Goal: Task Accomplishment & Management: Manage account settings

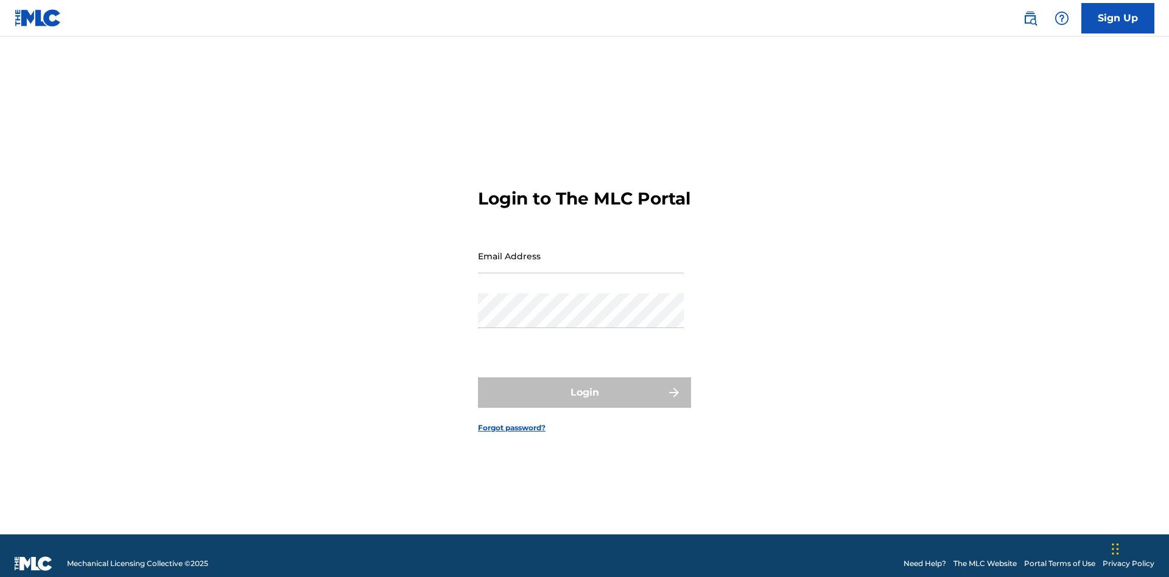
scroll to position [16, 0]
click at [581, 250] on input "Email Address" at bounding box center [581, 256] width 206 height 35
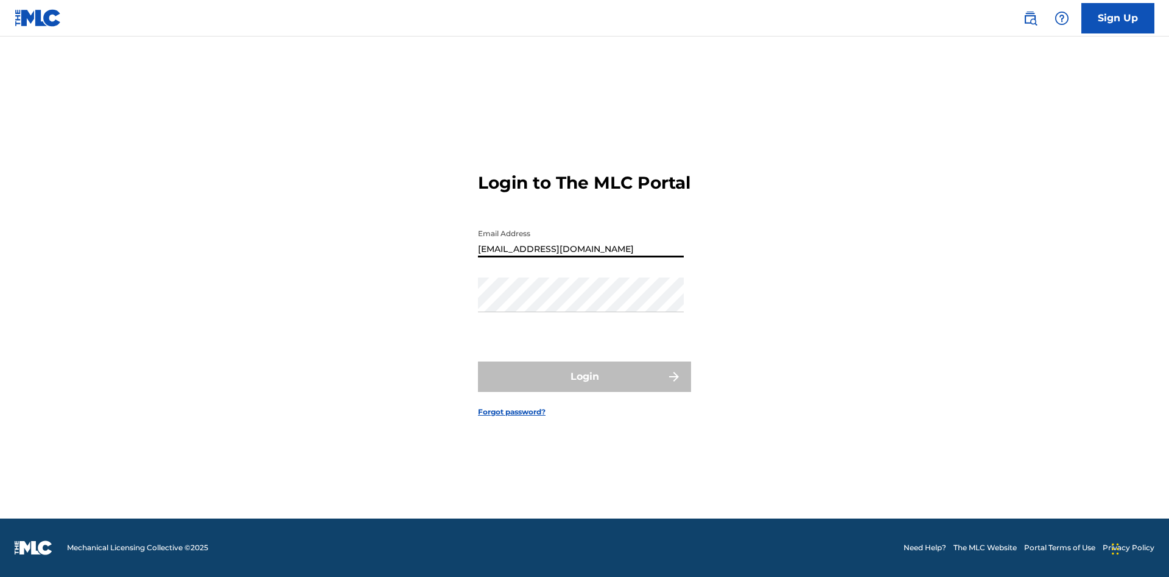
type input "[EMAIL_ADDRESS][DOMAIN_NAME]"
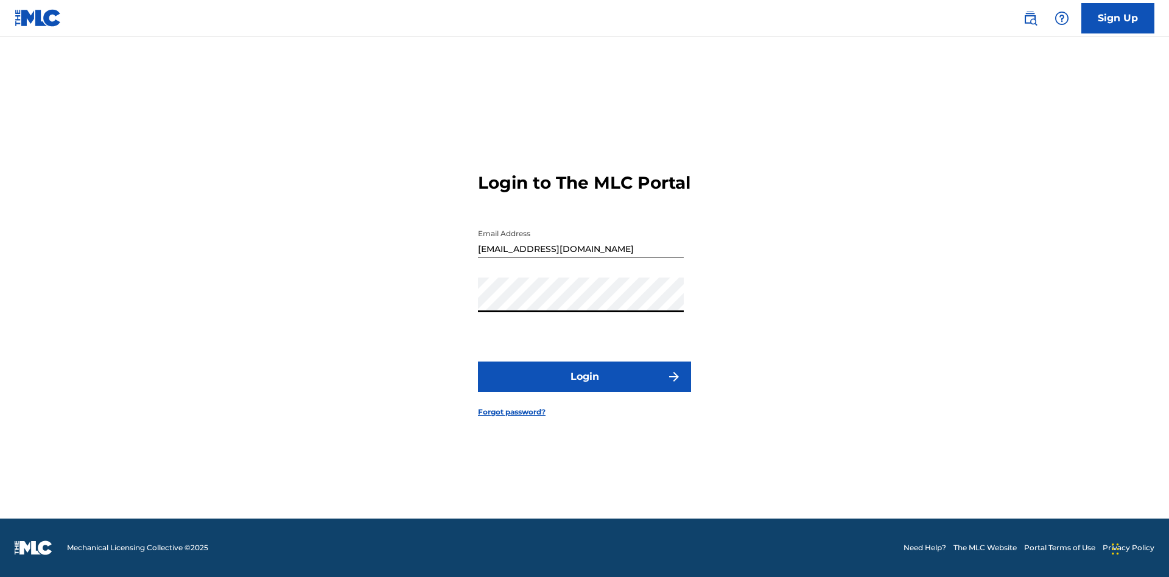
click at [585, 387] on button "Login" at bounding box center [584, 377] width 213 height 30
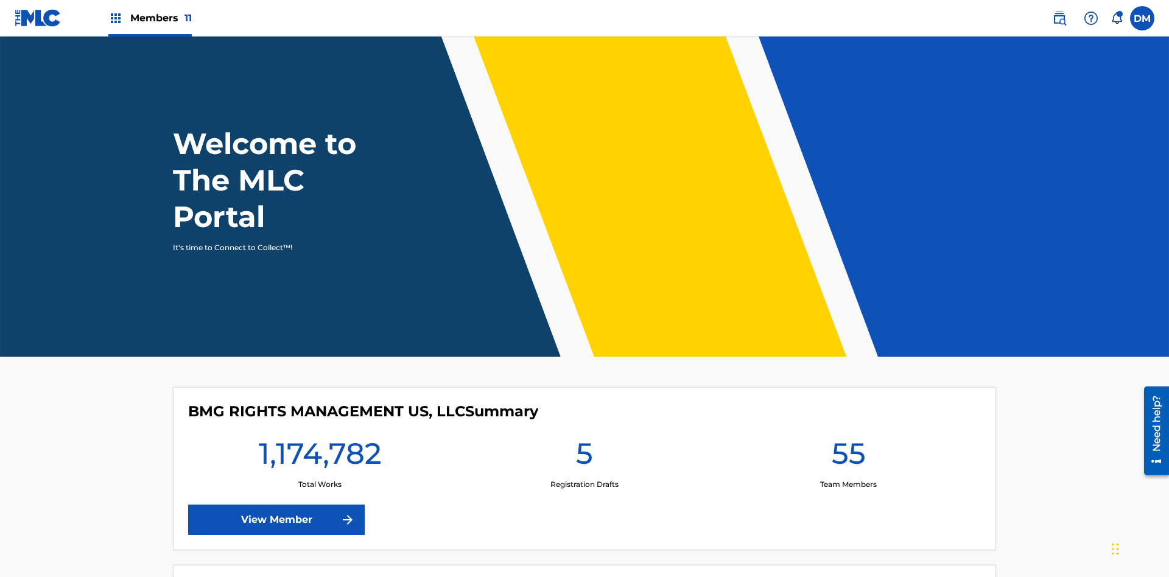
click at [150, 18] on span "Members 11" at bounding box center [161, 18] width 62 height 14
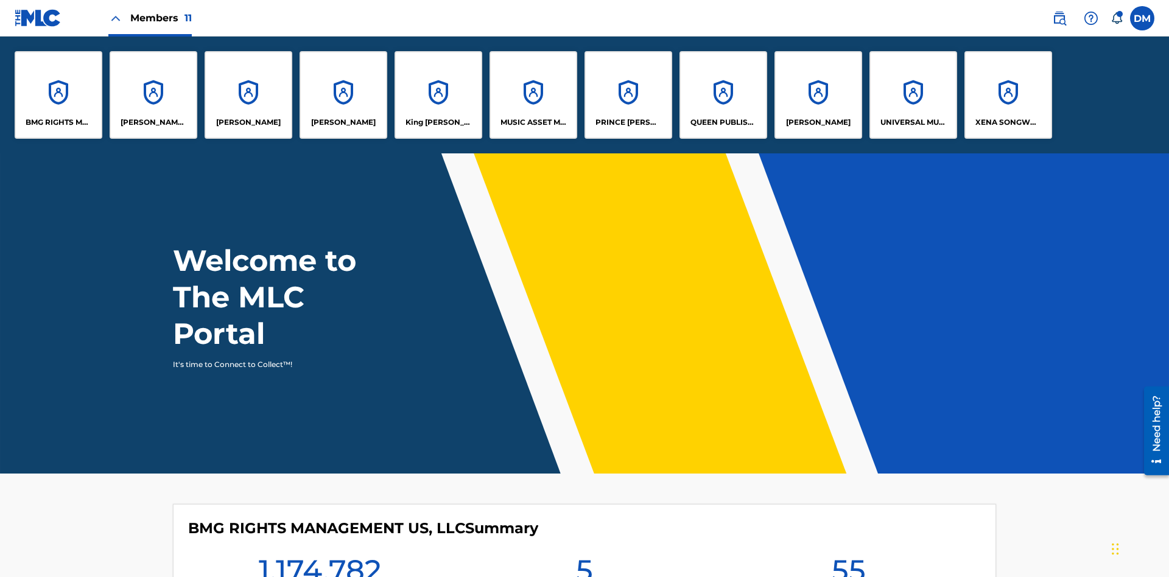
click at [438, 122] on p "King [PERSON_NAME]" at bounding box center [439, 122] width 66 height 11
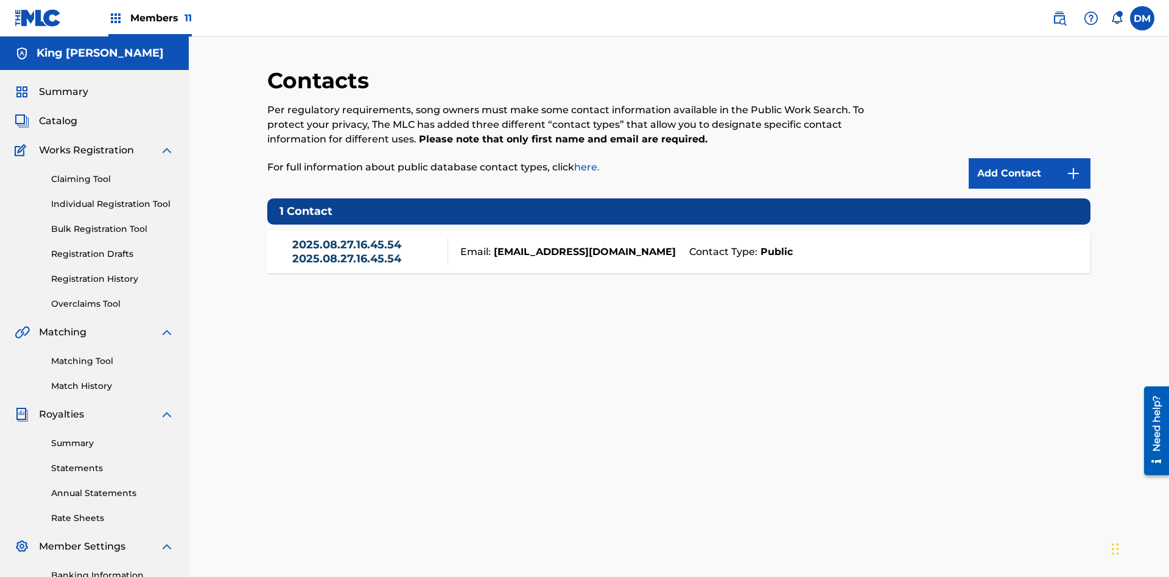
click at [774, 245] on strong "Public" at bounding box center [775, 252] width 35 height 15
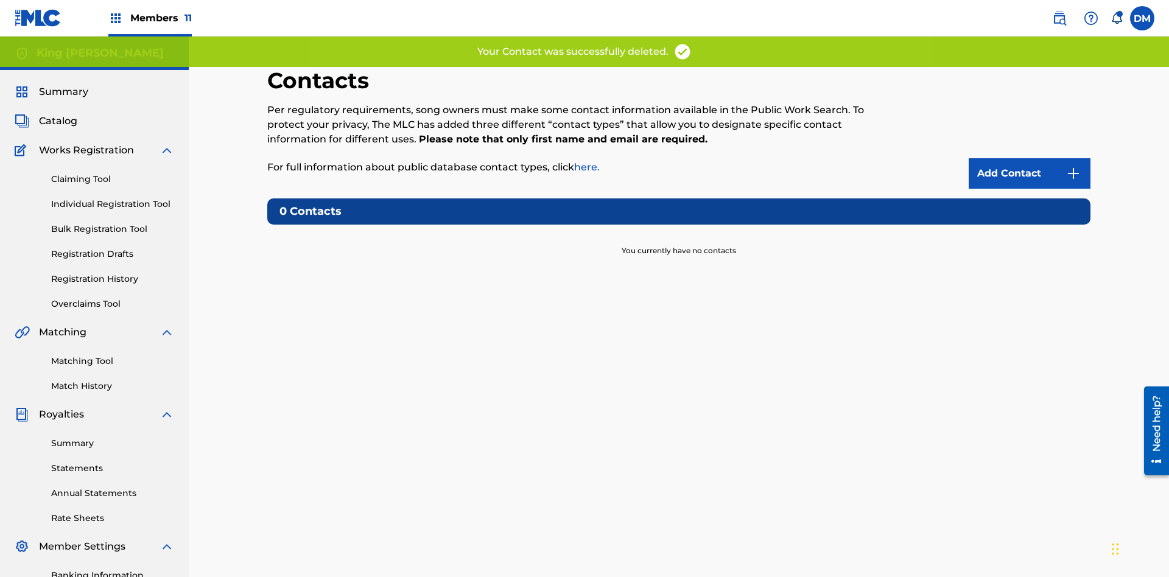
click at [1074, 166] on img at bounding box center [1073, 173] width 15 height 15
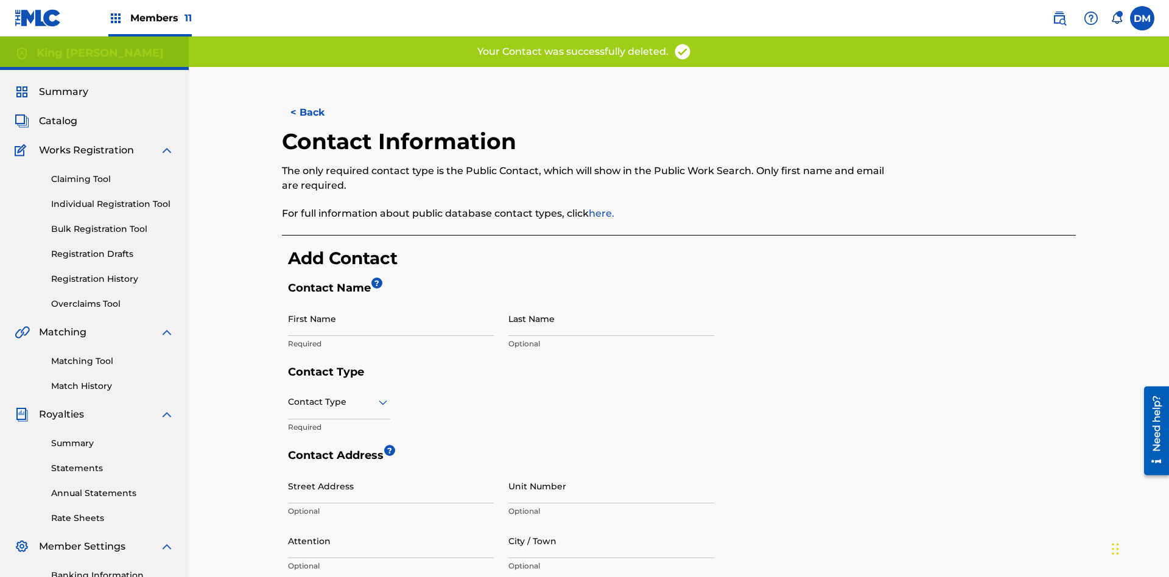
click at [391, 301] on input "First Name" at bounding box center [391, 318] width 206 height 35
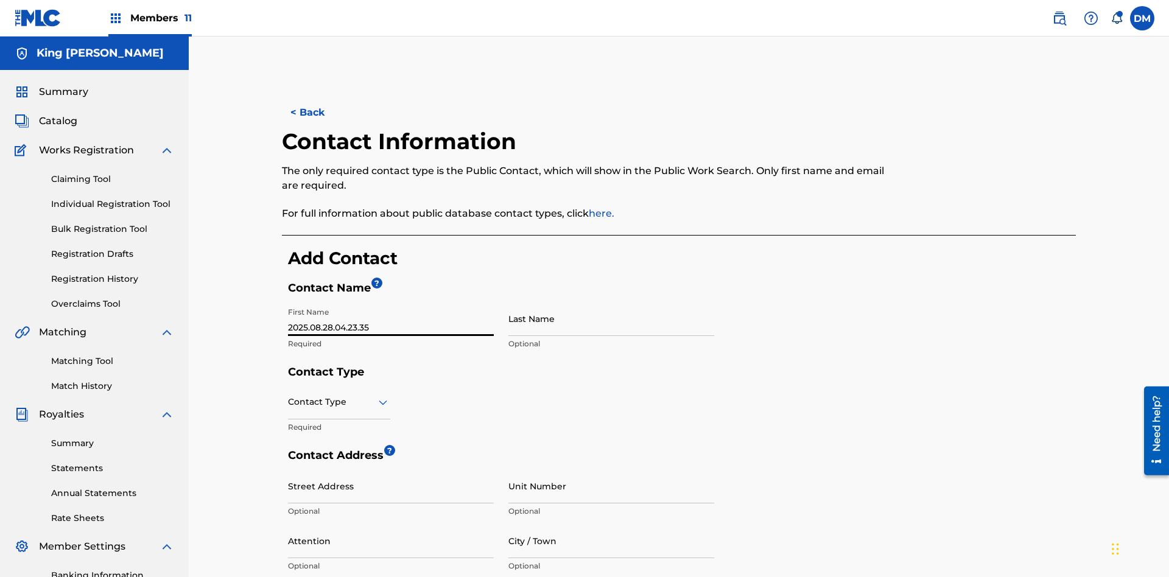
type input "2025.08.28.04.23.35"
click at [612, 301] on input "Last Name" at bounding box center [612, 318] width 206 height 35
type input "2025.08.28.04.23.35"
click at [289, 396] on input "text" at bounding box center [289, 402] width 2 height 13
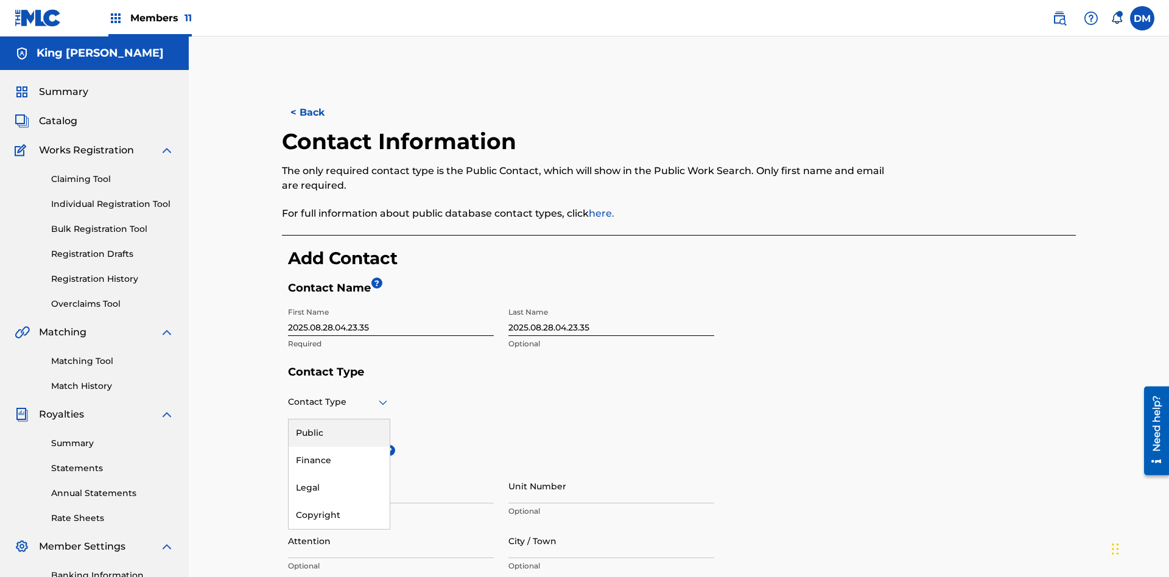
click at [339, 420] on div "Public" at bounding box center [339, 433] width 101 height 27
type input "[EMAIL_ADDRESS][DOMAIN_NAME]"
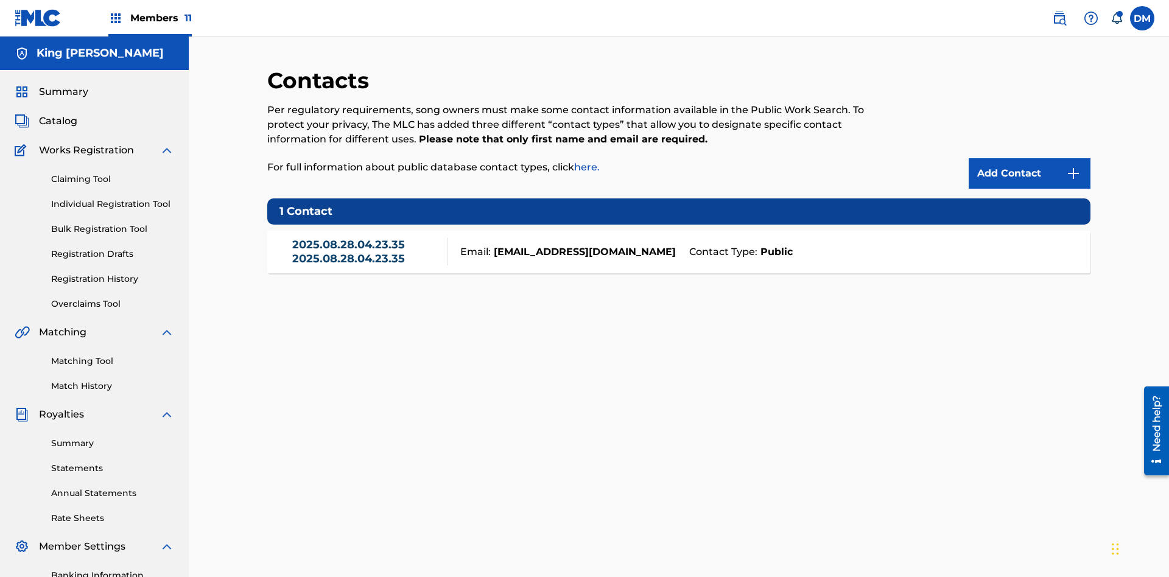
click at [367, 238] on link "2025.08.28.04.23.35 2025.08.28.04.23.35" at bounding box center [367, 251] width 150 height 27
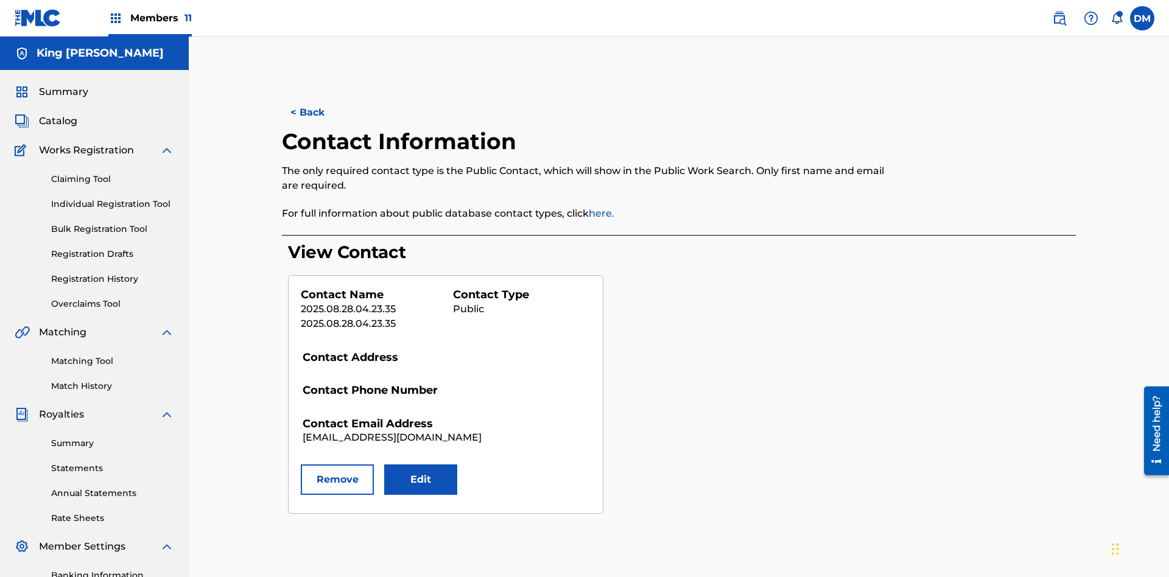
scroll to position [178, 0]
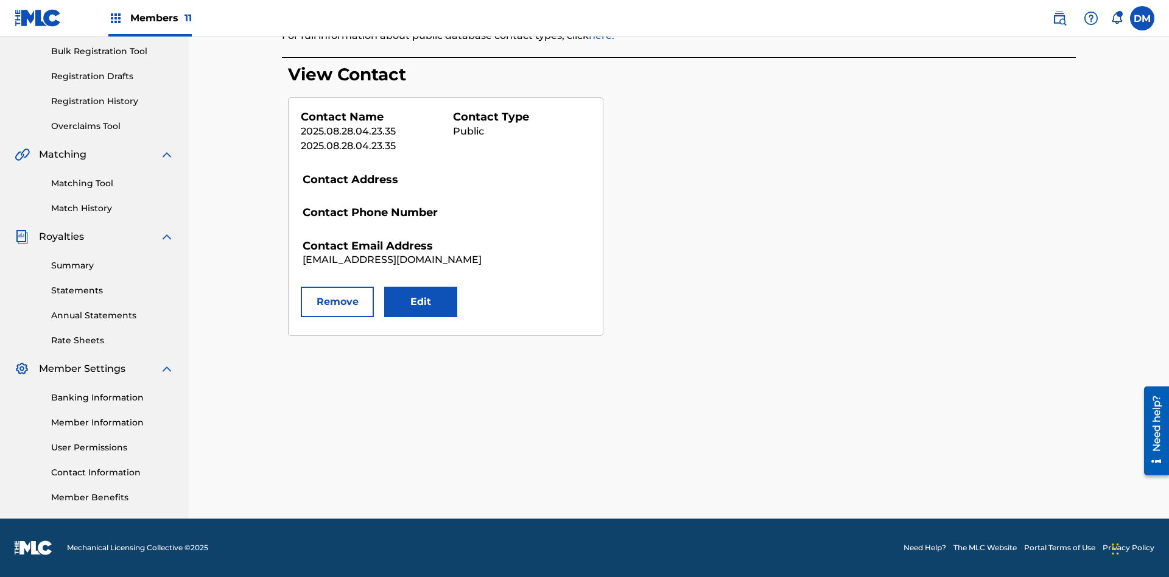
click at [421, 302] on button "Edit" at bounding box center [420, 302] width 73 height 30
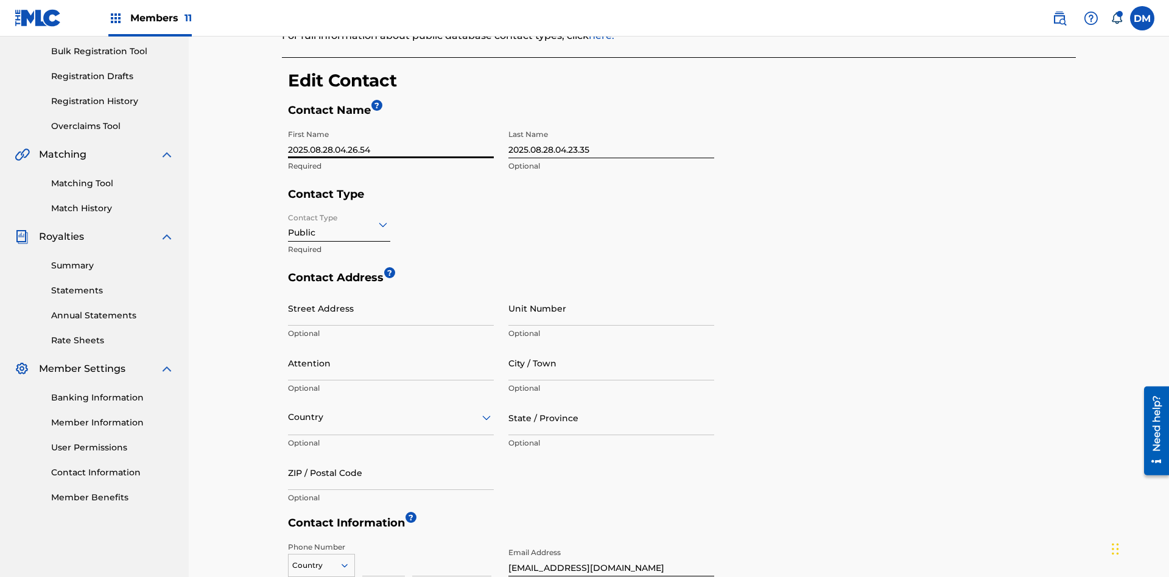
type input "2025.08.28.04.26.54"
click at [612, 124] on input "2025.08.28.04.23.35" at bounding box center [612, 141] width 206 height 35
type input "2025.08.28.04.26.54"
click at [289, 218] on input "Contact Type" at bounding box center [289, 224] width 2 height 13
click at [339, 269] on div "Finance" at bounding box center [339, 282] width 101 height 27
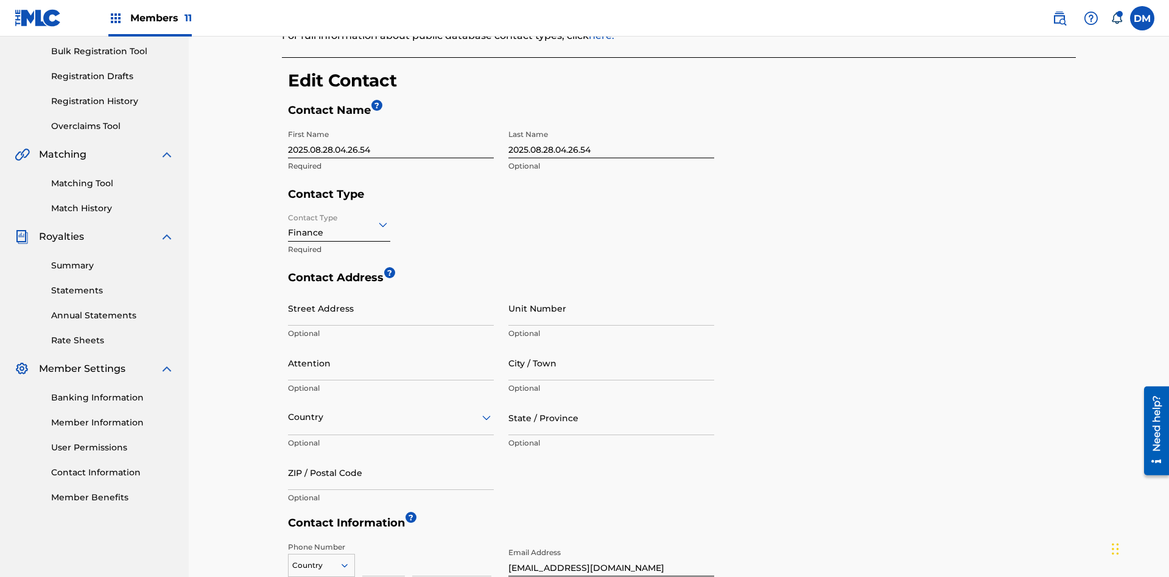
click at [612, 346] on input "City / Town" at bounding box center [612, 363] width 206 height 35
type input "[GEOGRAPHIC_DATA]"
click at [391, 291] on input "Street Address" at bounding box center [391, 308] width 206 height 35
type input "[STREET_ADDRESS]"
click at [612, 291] on input "Unit Number" at bounding box center [612, 308] width 206 height 35
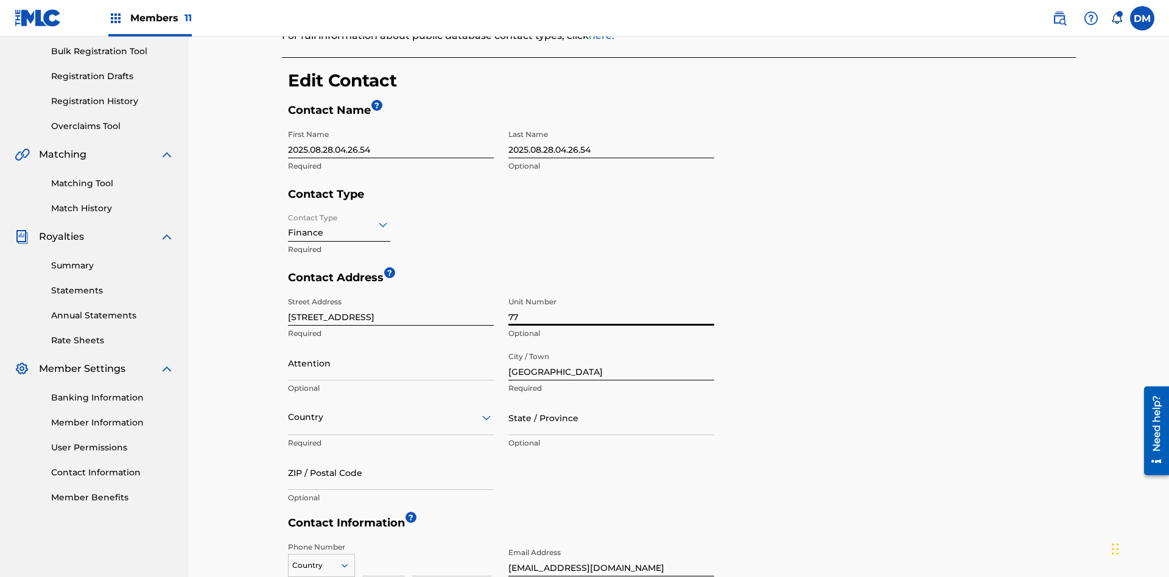
type input "77"
click at [391, 346] on input "Attention" at bounding box center [391, 363] width 206 height 35
type input "[PERSON_NAME]"
click at [289, 411] on input "text" at bounding box center [289, 417] width 2 height 13
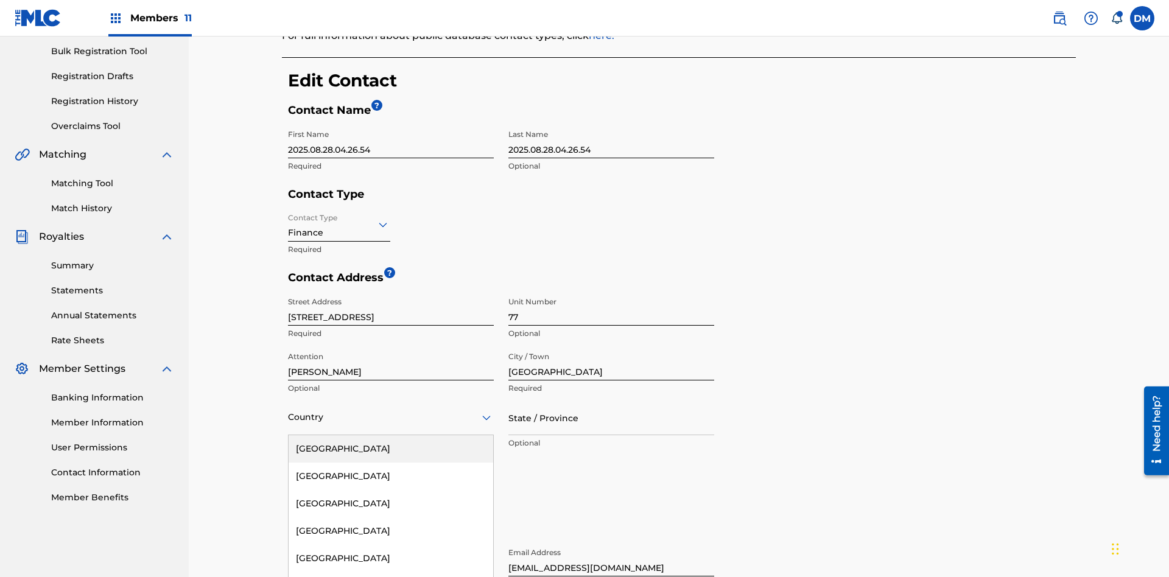
click at [612, 401] on input "State / Province" at bounding box center [612, 418] width 206 height 35
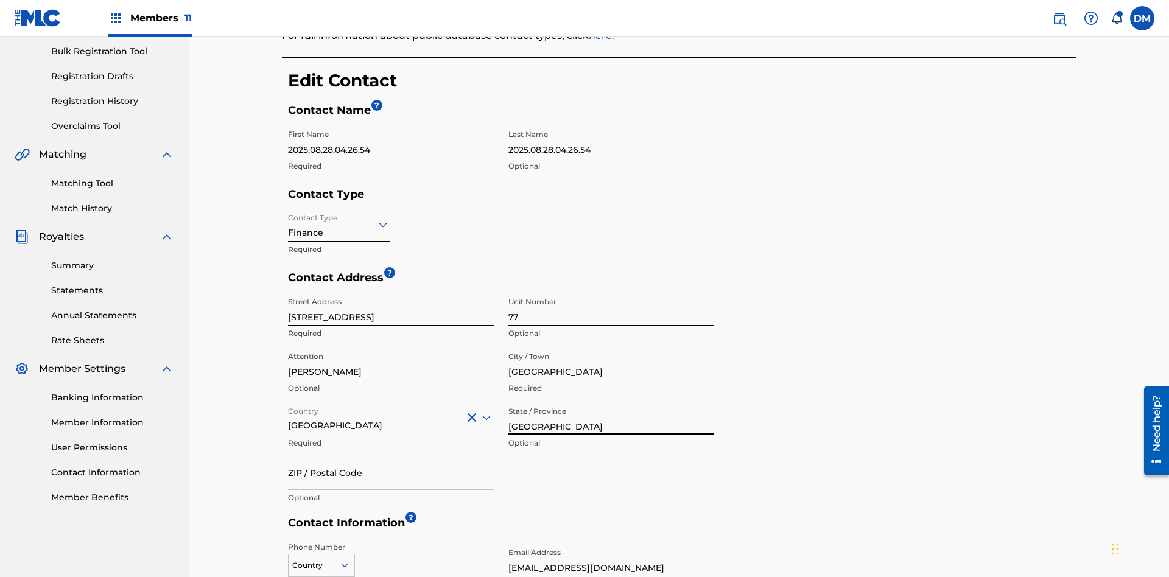
type input "[GEOGRAPHIC_DATA]"
click at [391, 456] on input "ZIP / Postal Code" at bounding box center [391, 473] width 206 height 35
type input "2060"
click at [350, 560] on icon at bounding box center [344, 565] width 11 height 11
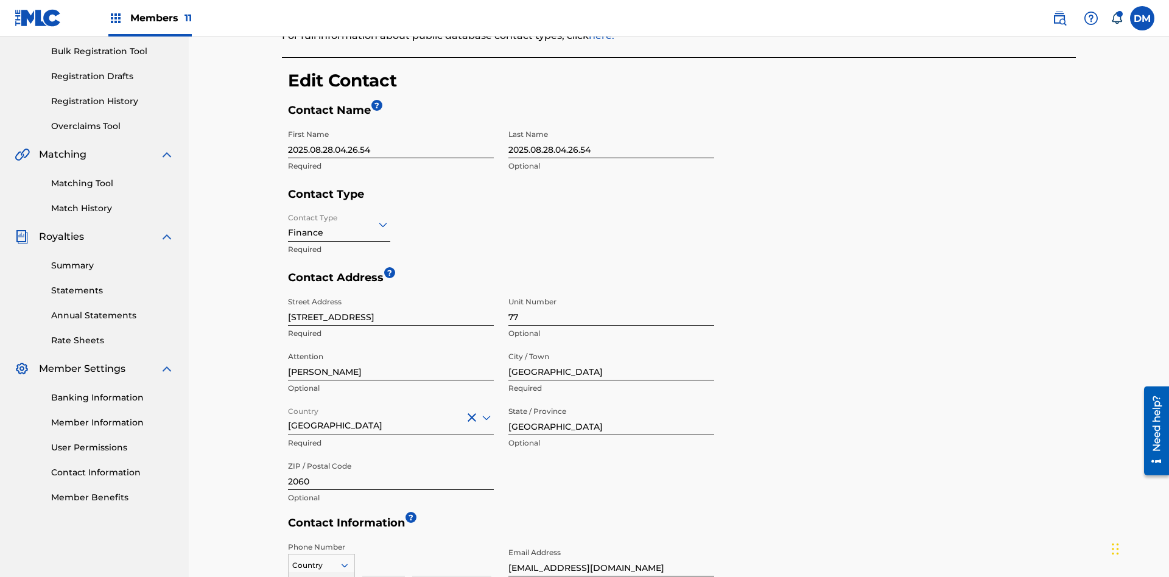
click at [384, 542] on input at bounding box center [383, 559] width 43 height 35
type input "293"
click at [452, 542] on input at bounding box center [451, 559] width 79 height 35
type input "9199000"
click at [612, 542] on input "[EMAIL_ADDRESS][DOMAIN_NAME]" at bounding box center [612, 559] width 206 height 35
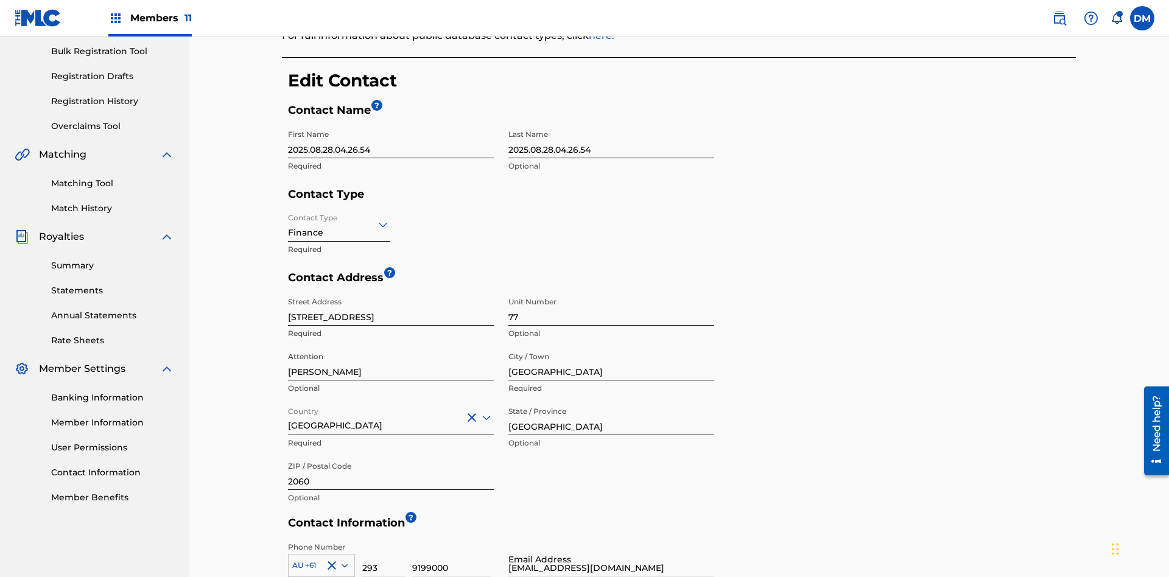
type input "[EMAIL_ADDRESS][DOMAIN_NAME]"
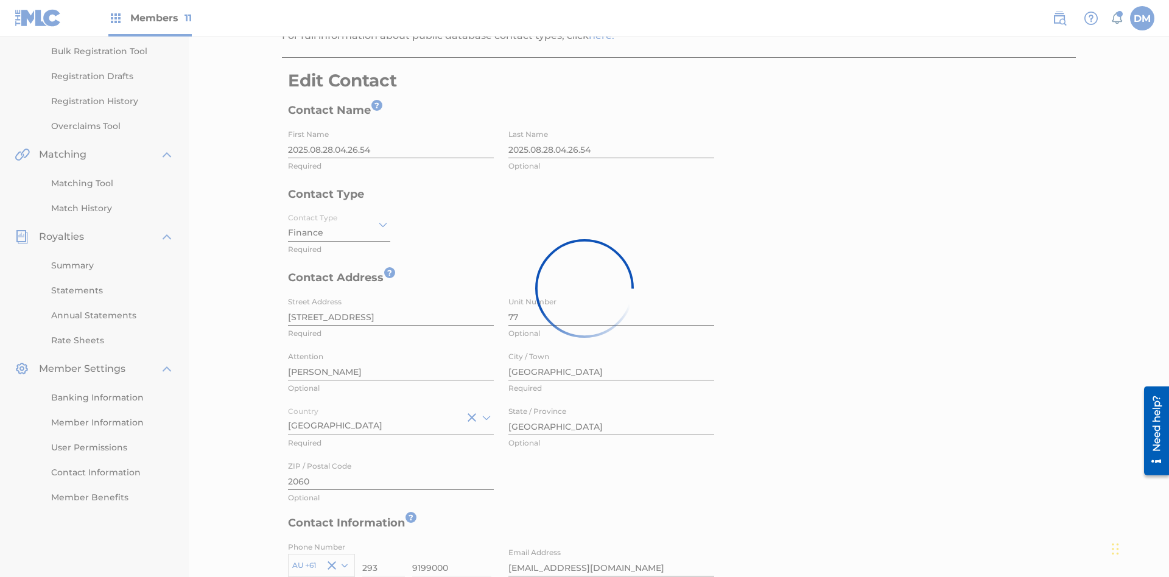
click at [113, 473] on link "Contact Information" at bounding box center [112, 473] width 123 height 13
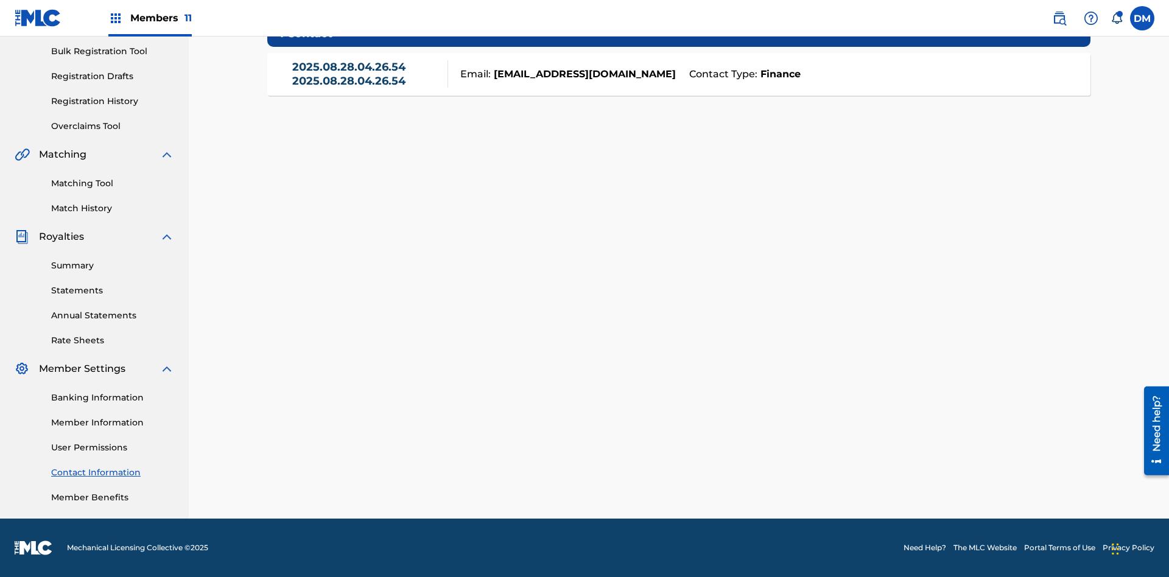
click at [367, 86] on link "2025.08.28.04.26.54 2025.08.28.04.26.54" at bounding box center [367, 73] width 150 height 27
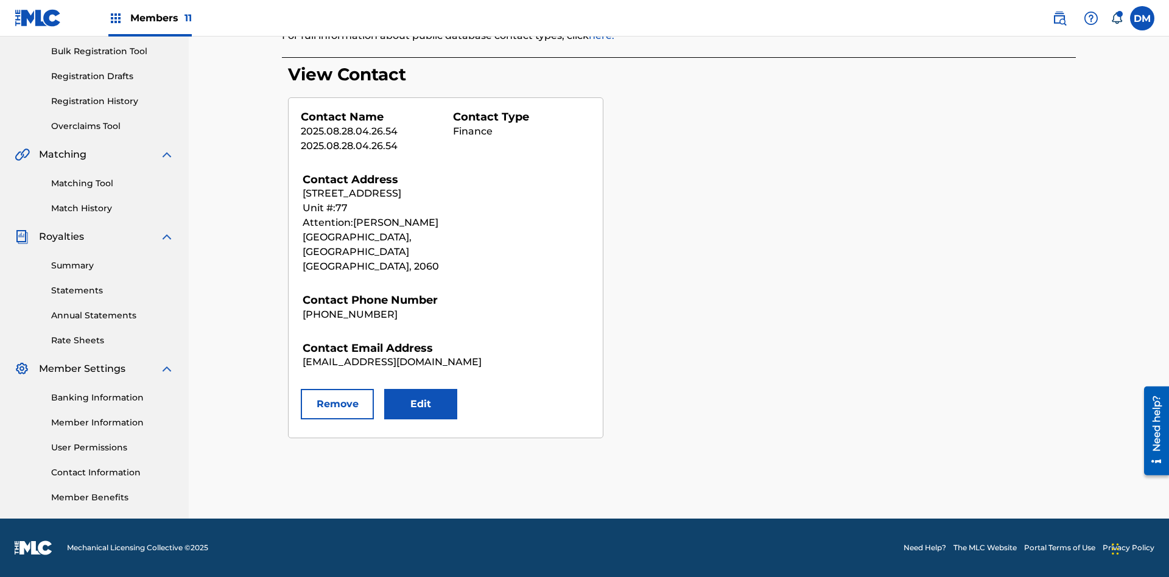
click at [337, 390] on button "Remove" at bounding box center [337, 404] width 73 height 30
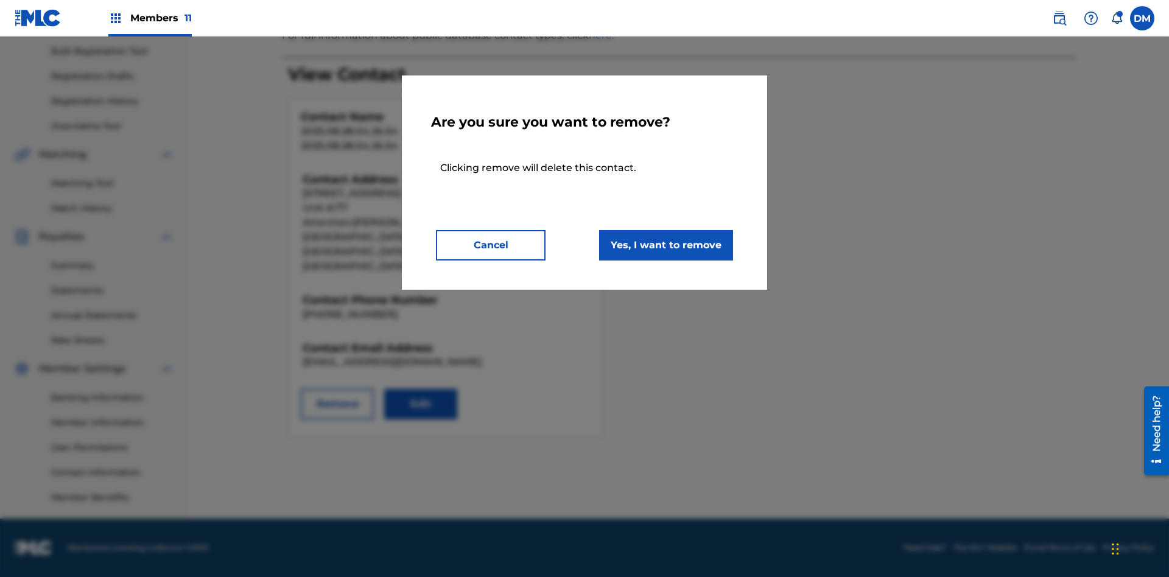
click at [666, 245] on button "Yes, I want to remove" at bounding box center [666, 245] width 134 height 30
